Goal: Browse casually

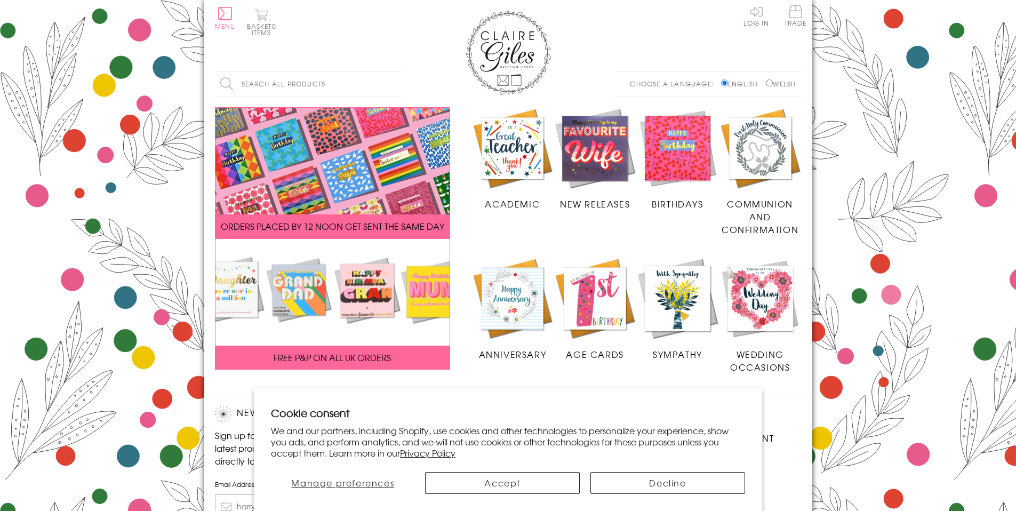
scroll to position [156, 0]
